Goal: Navigation & Orientation: Find specific page/section

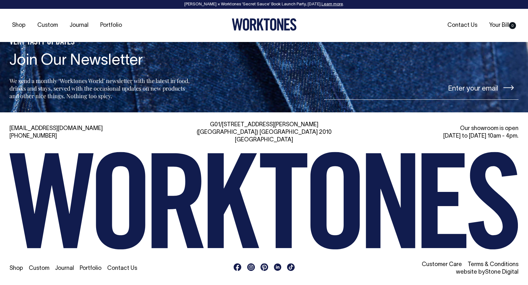
scroll to position [1490, 0]
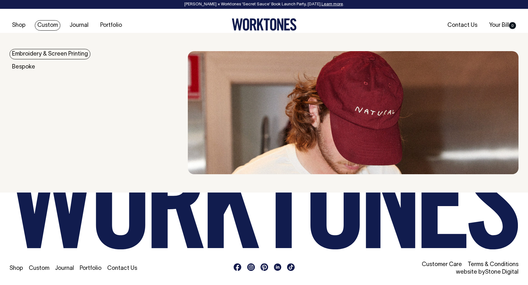
click at [55, 26] on link "Custom" at bounding box center [48, 25] width 26 height 10
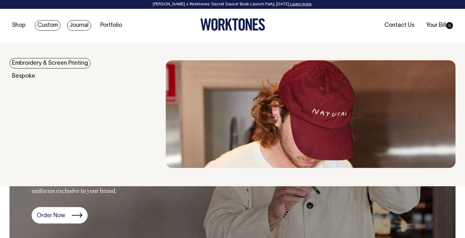
click at [79, 27] on link "Journal" at bounding box center [79, 25] width 24 height 10
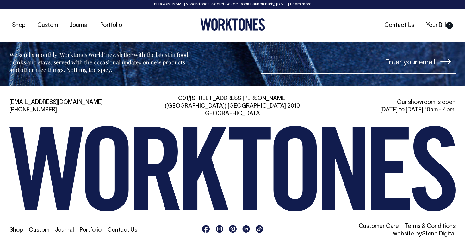
scroll to position [894, 0]
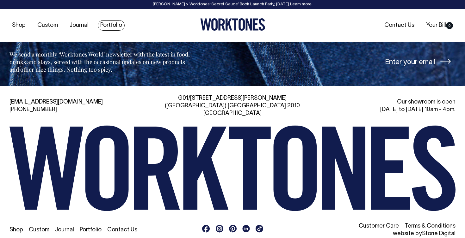
click at [106, 27] on link "Portfolio" at bounding box center [111, 25] width 27 height 10
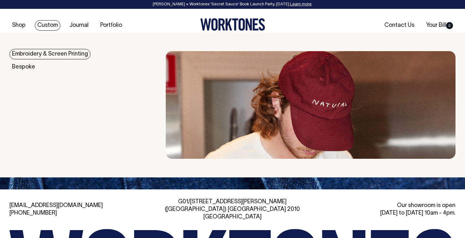
scroll to position [820, 0]
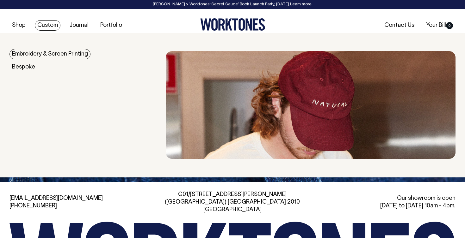
click at [42, 27] on link "Custom" at bounding box center [48, 25] width 26 height 10
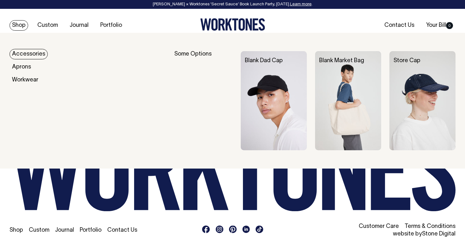
click at [5, 18] on div "Shop Custom Journal Portfolio Contact Us Your Bill 0" at bounding box center [232, 25] width 465 height 33
click at [13, 24] on link "Shop" at bounding box center [18, 25] width 19 height 10
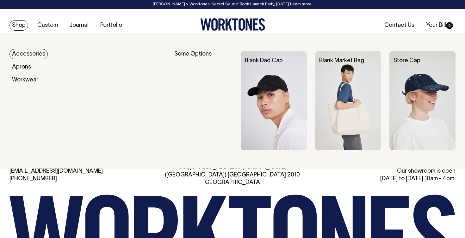
scroll to position [1302, 0]
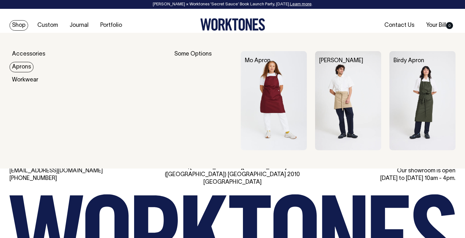
click at [24, 69] on link "Aprons" at bounding box center [21, 67] width 24 height 10
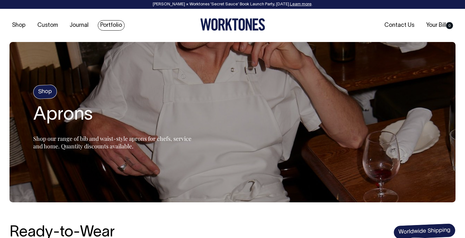
click at [114, 25] on link "Portfolio" at bounding box center [111, 25] width 27 height 10
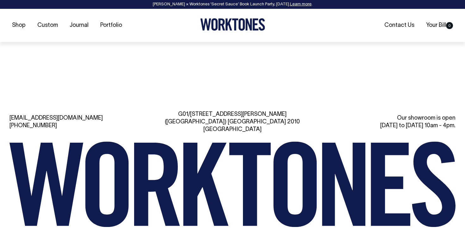
scroll to position [901, 0]
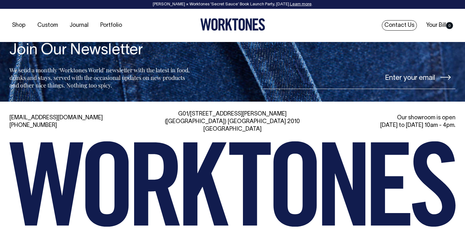
click at [395, 21] on link "Contact Us" at bounding box center [399, 25] width 35 height 10
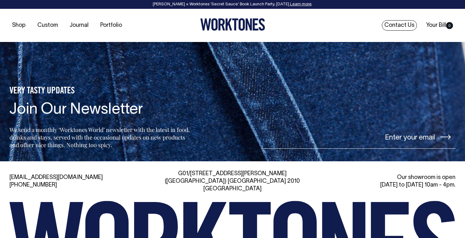
scroll to position [1358, 0]
